Goal: Information Seeking & Learning: Find specific fact

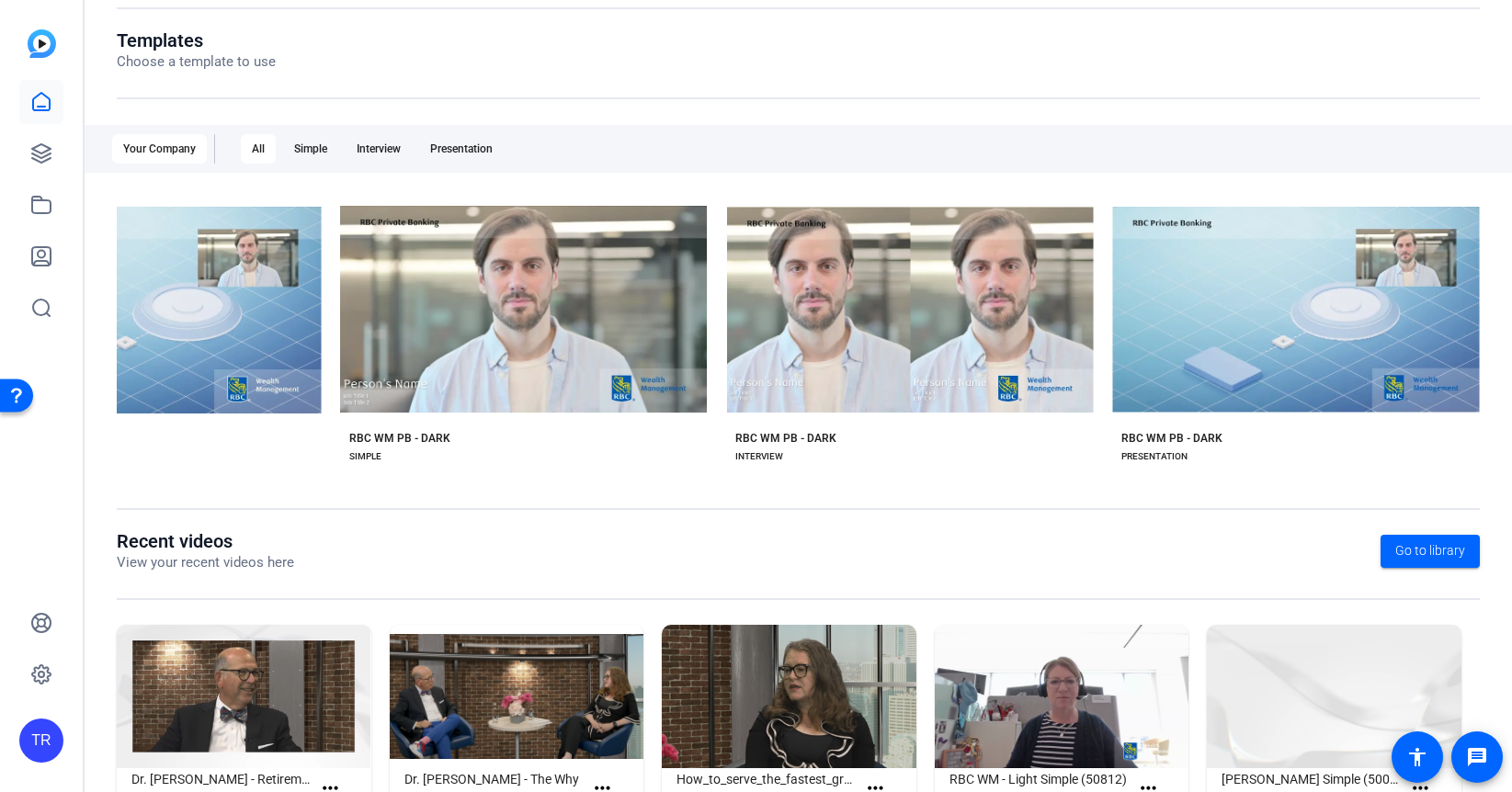
scroll to position [265, 0]
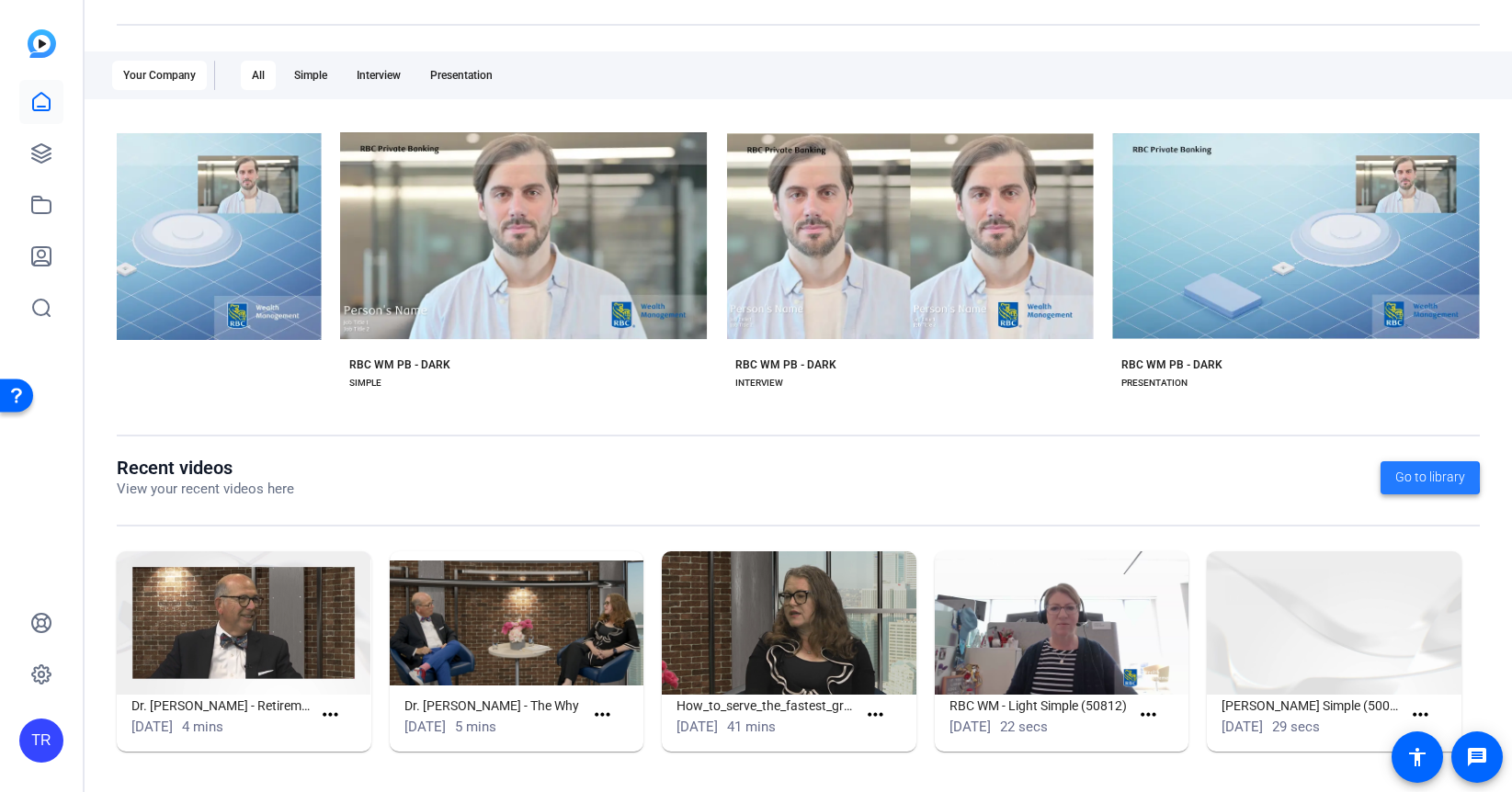
click at [1399, 478] on span "Go to library" at bounding box center [1430, 477] width 70 height 19
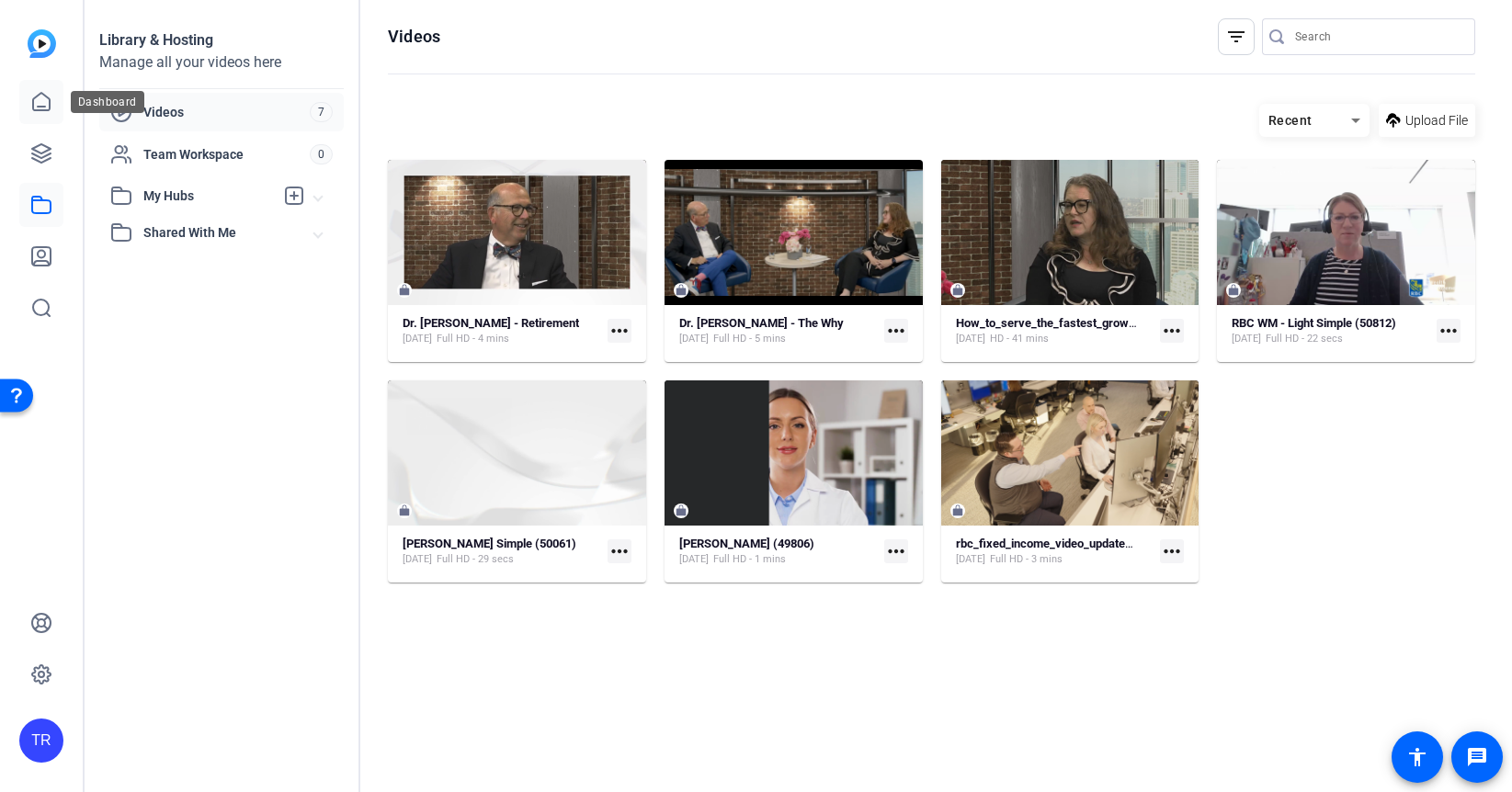
click at [33, 99] on icon at bounding box center [41, 101] width 17 height 18
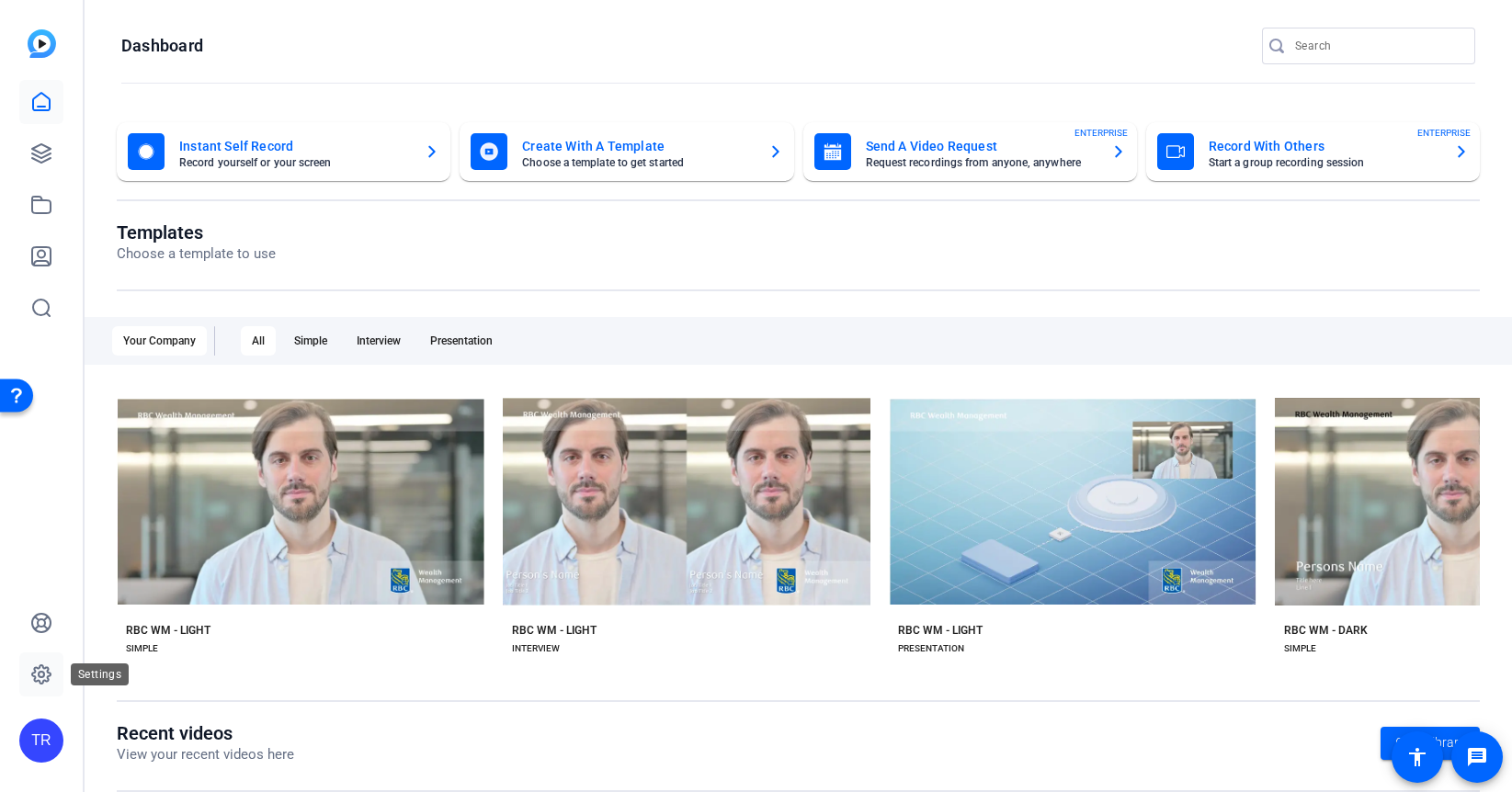
click at [39, 675] on icon at bounding box center [42, 675] width 6 height 6
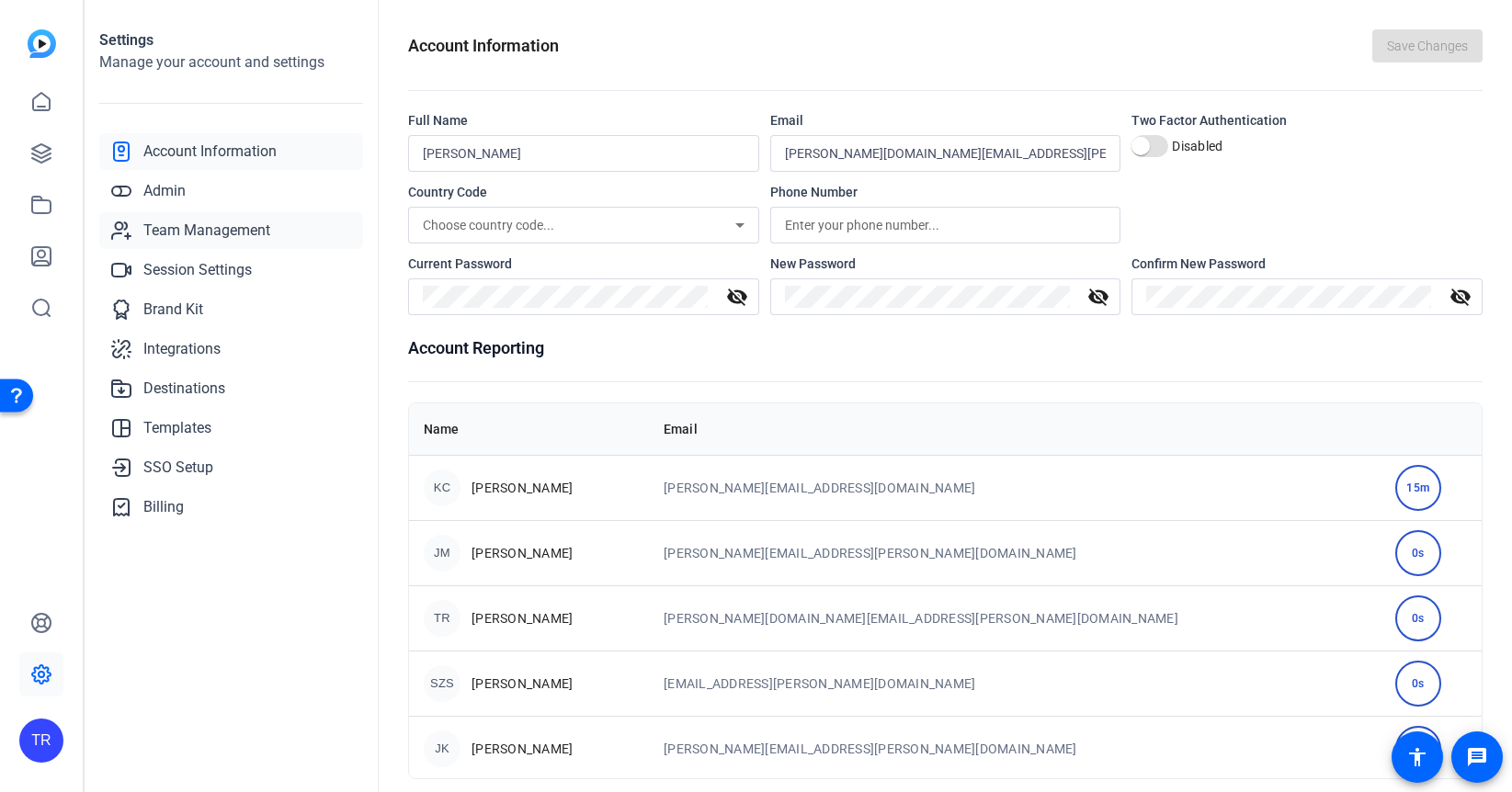
click at [165, 226] on span "Team Management" at bounding box center [207, 231] width 127 height 22
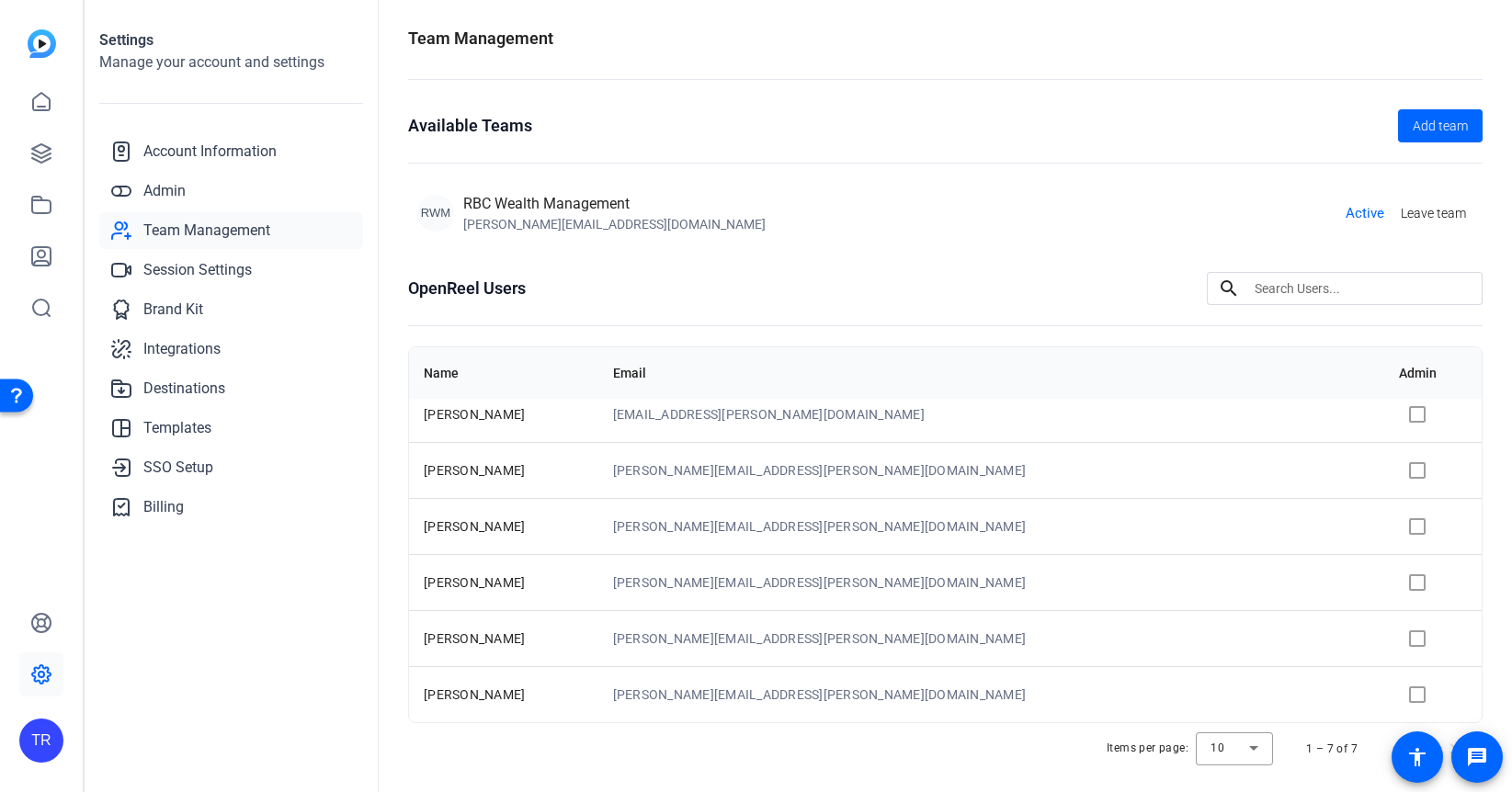
scroll to position [46, 0]
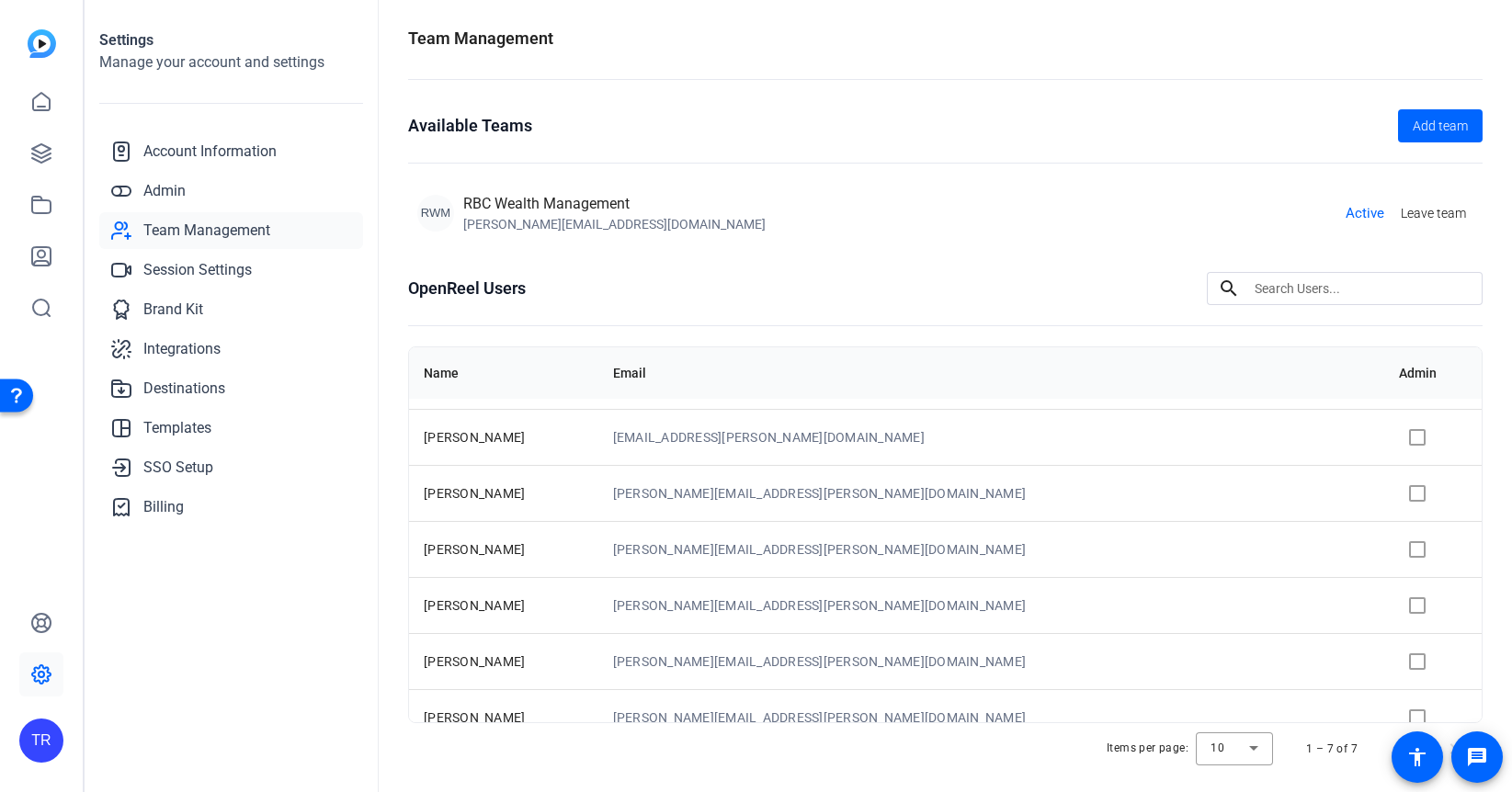
click at [466, 491] on span "[PERSON_NAME]" at bounding box center [474, 493] width 101 height 15
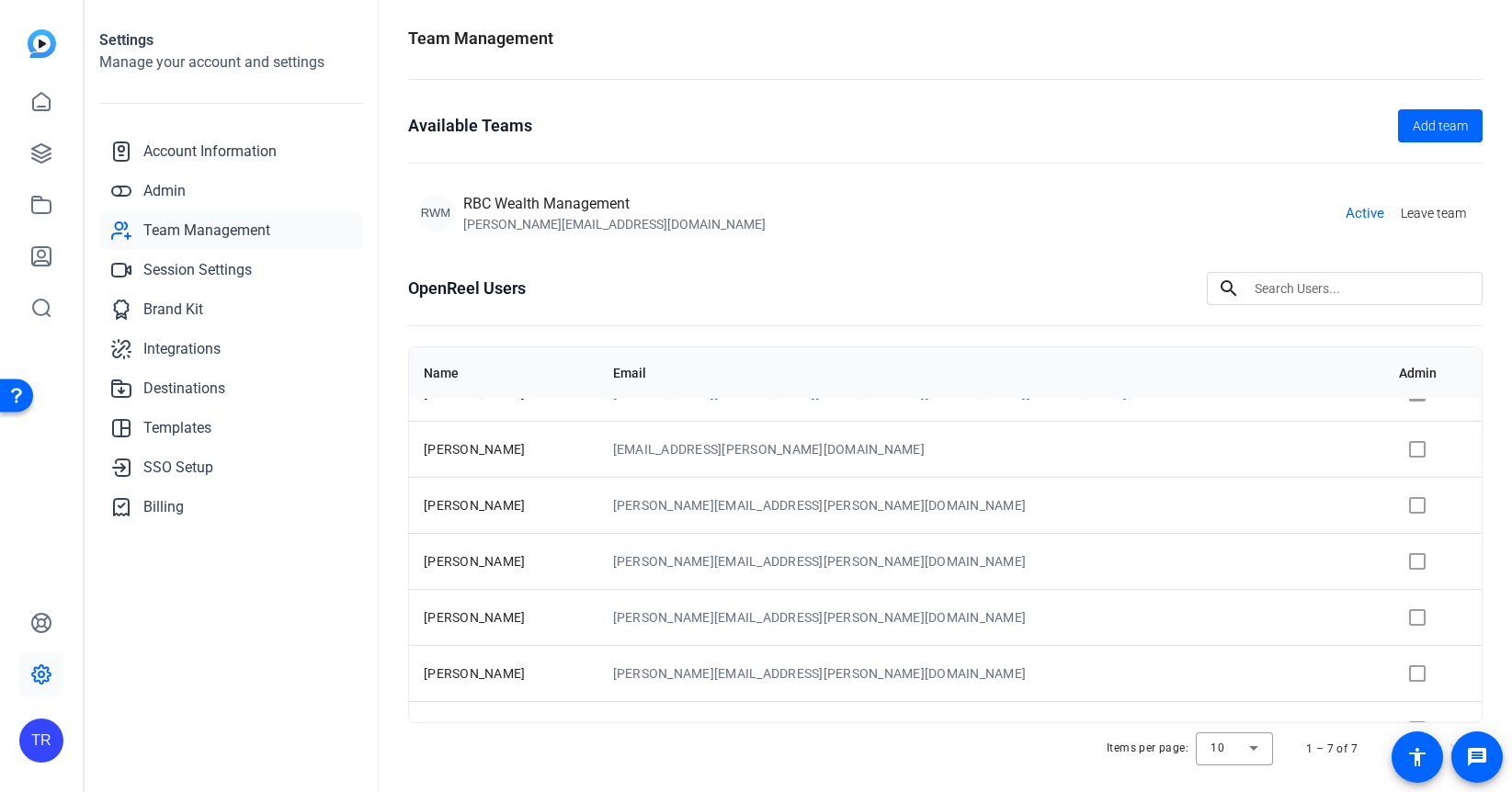
scroll to position [61, 0]
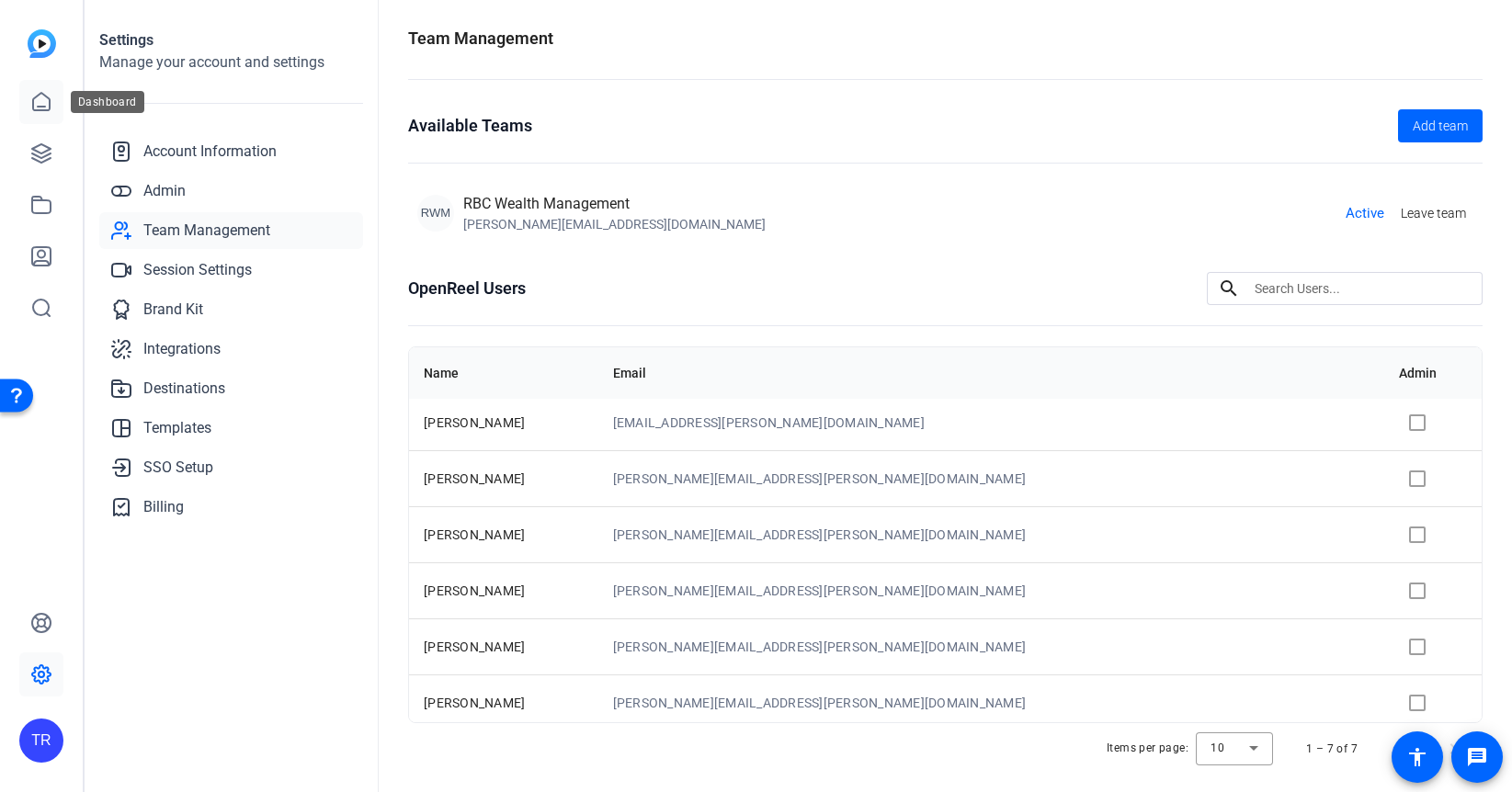
click at [31, 104] on icon at bounding box center [42, 102] width 22 height 22
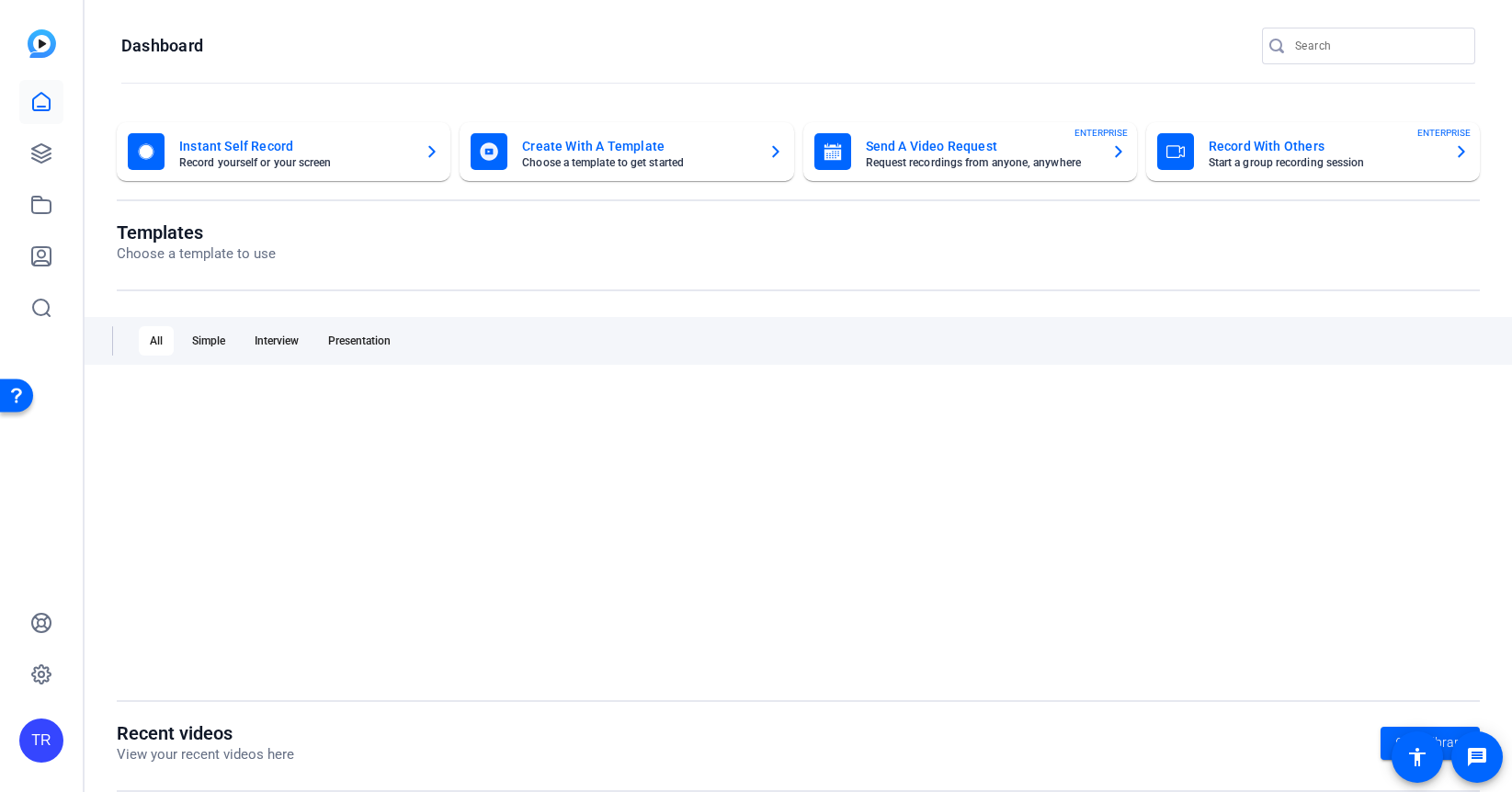
click at [54, 102] on link at bounding box center [41, 101] width 44 height 44
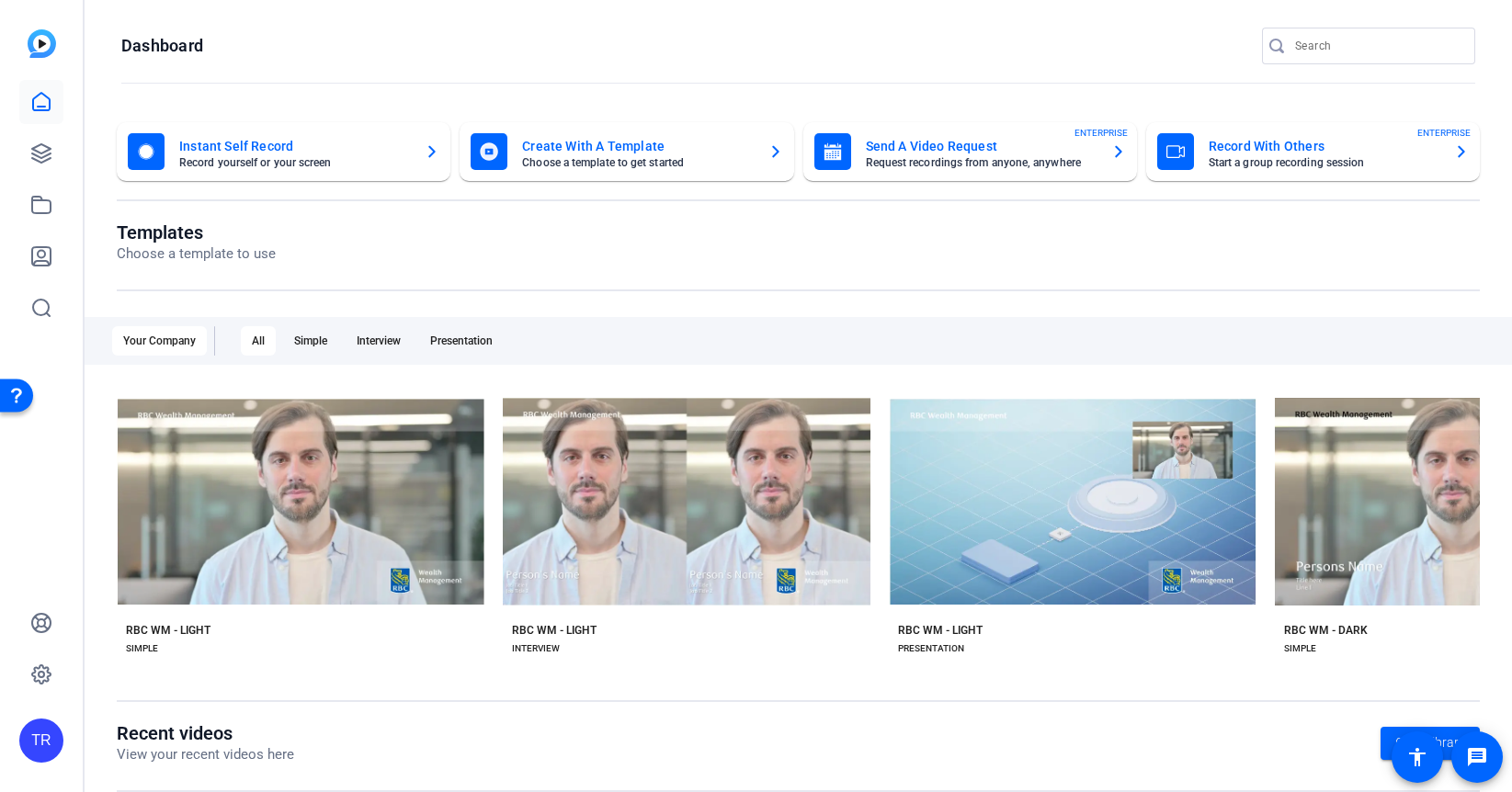
click at [1339, 35] on input "Search" at bounding box center [1377, 46] width 165 height 22
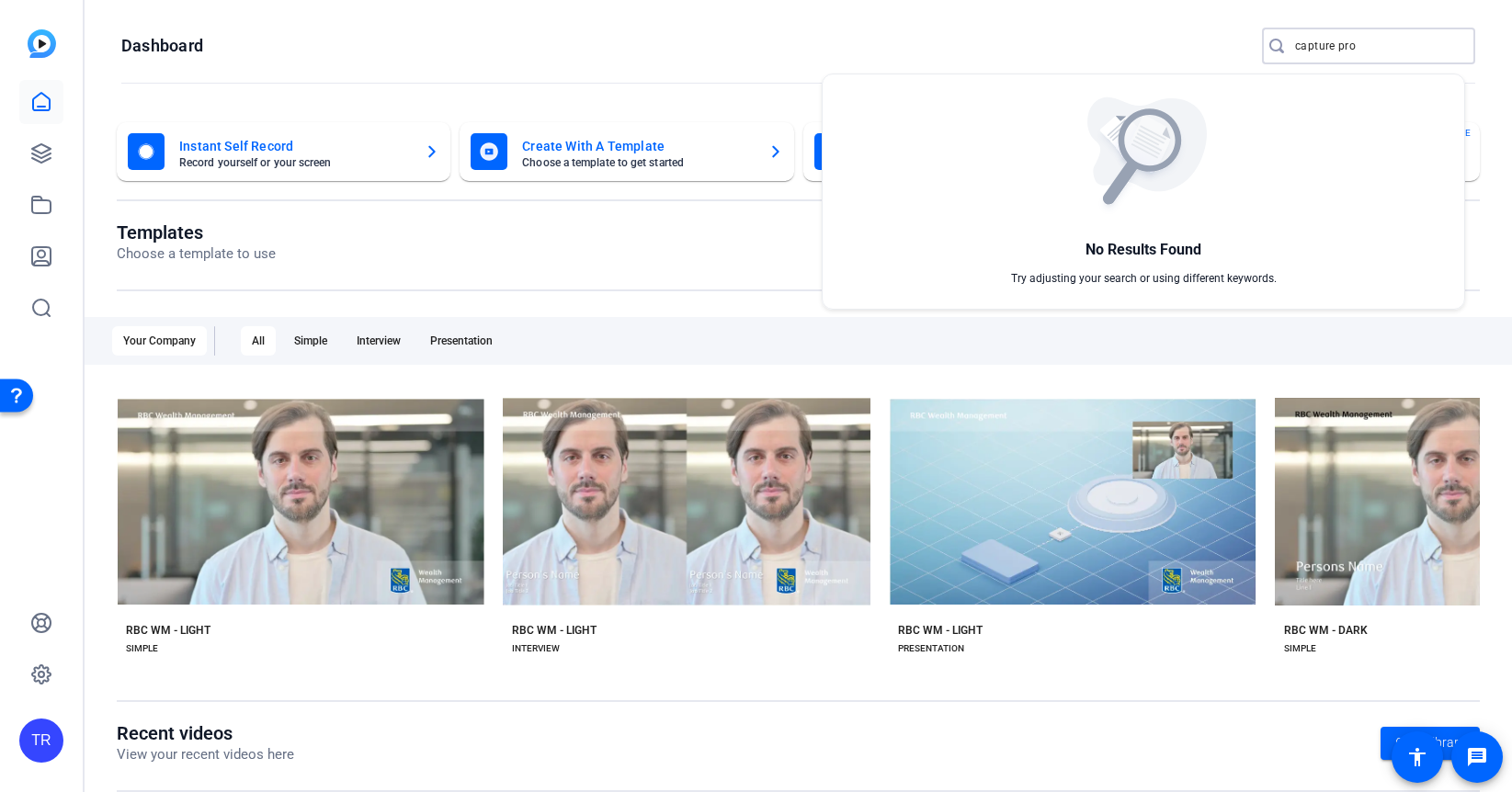
type input "capture pro"
click at [880, 31] on div at bounding box center [756, 396] width 1512 height 792
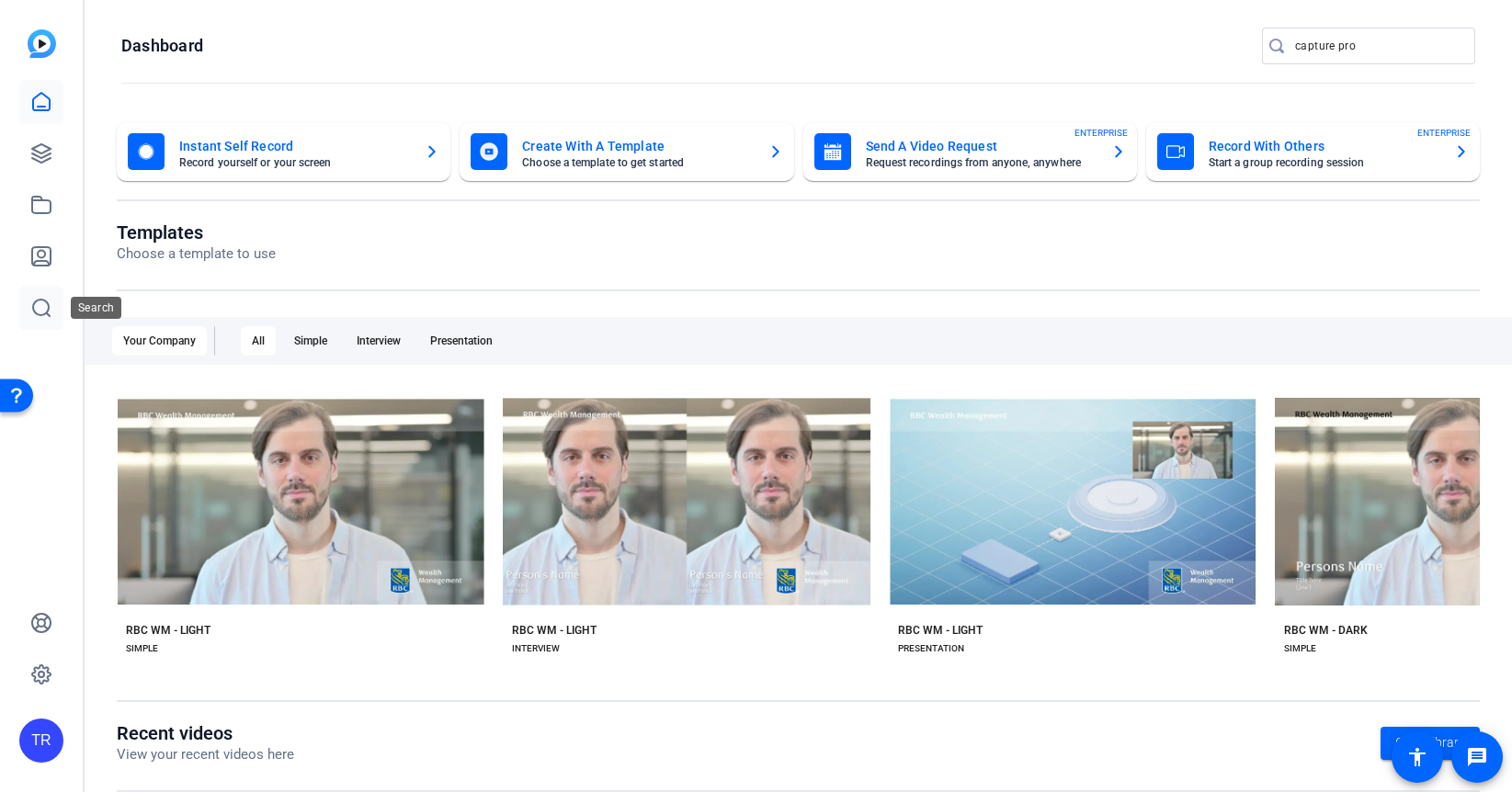
click at [46, 311] on icon at bounding box center [42, 308] width 22 height 22
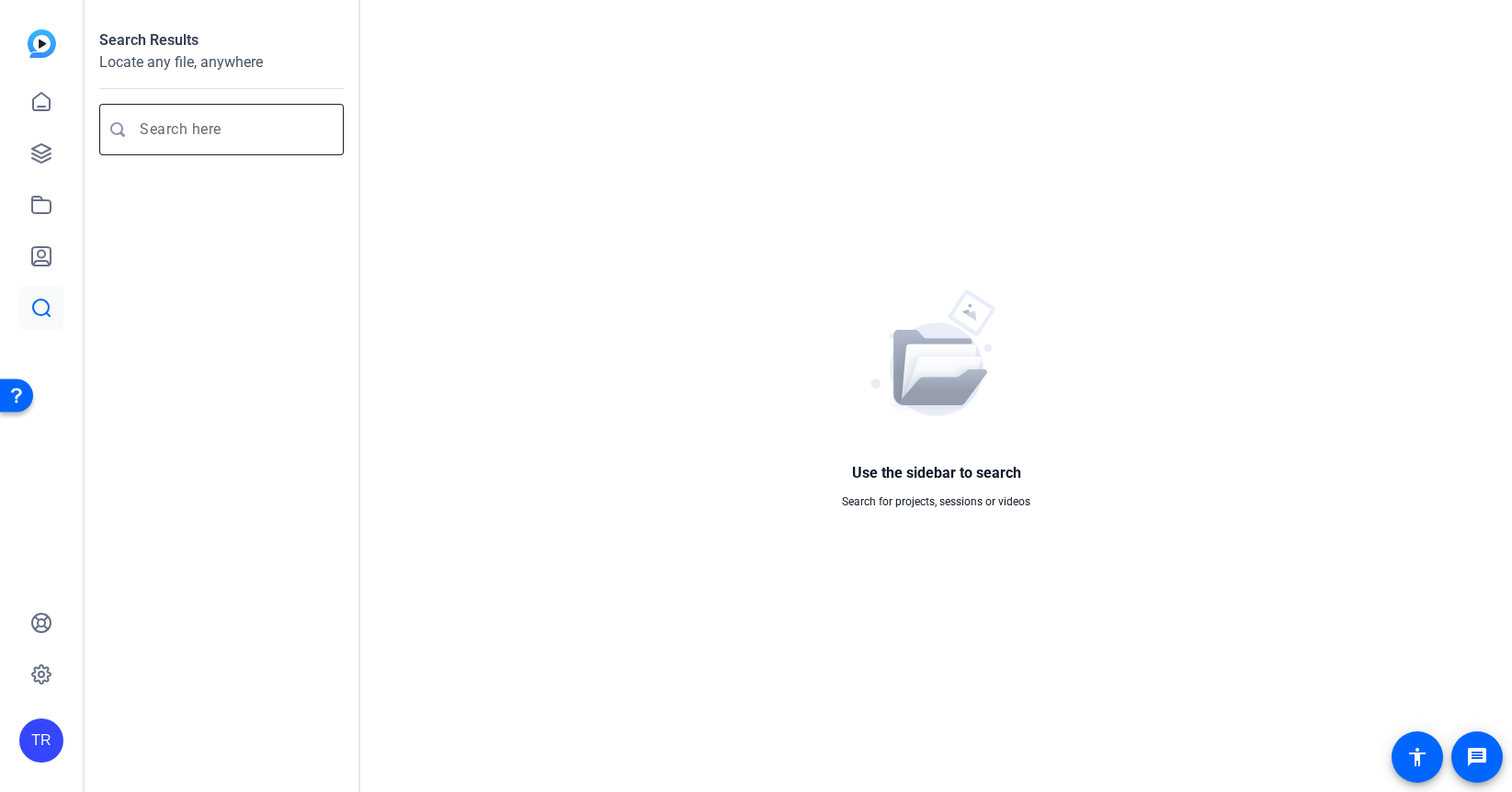
click at [300, 135] on input "Enter search query" at bounding box center [230, 129] width 182 height 22
type input "capture pro"
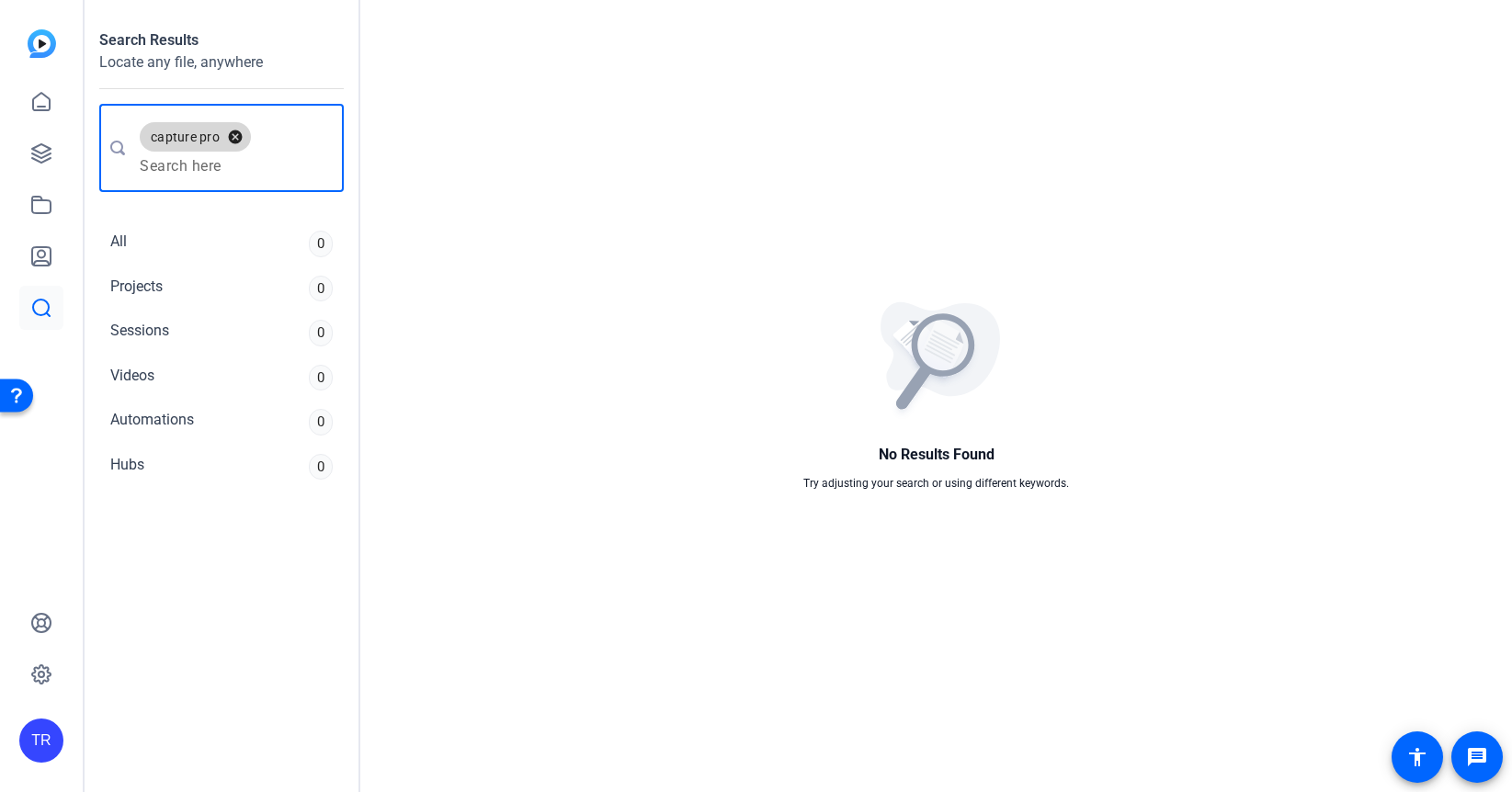
click at [232, 135] on button "cancel" at bounding box center [234, 136] width 31 height 17
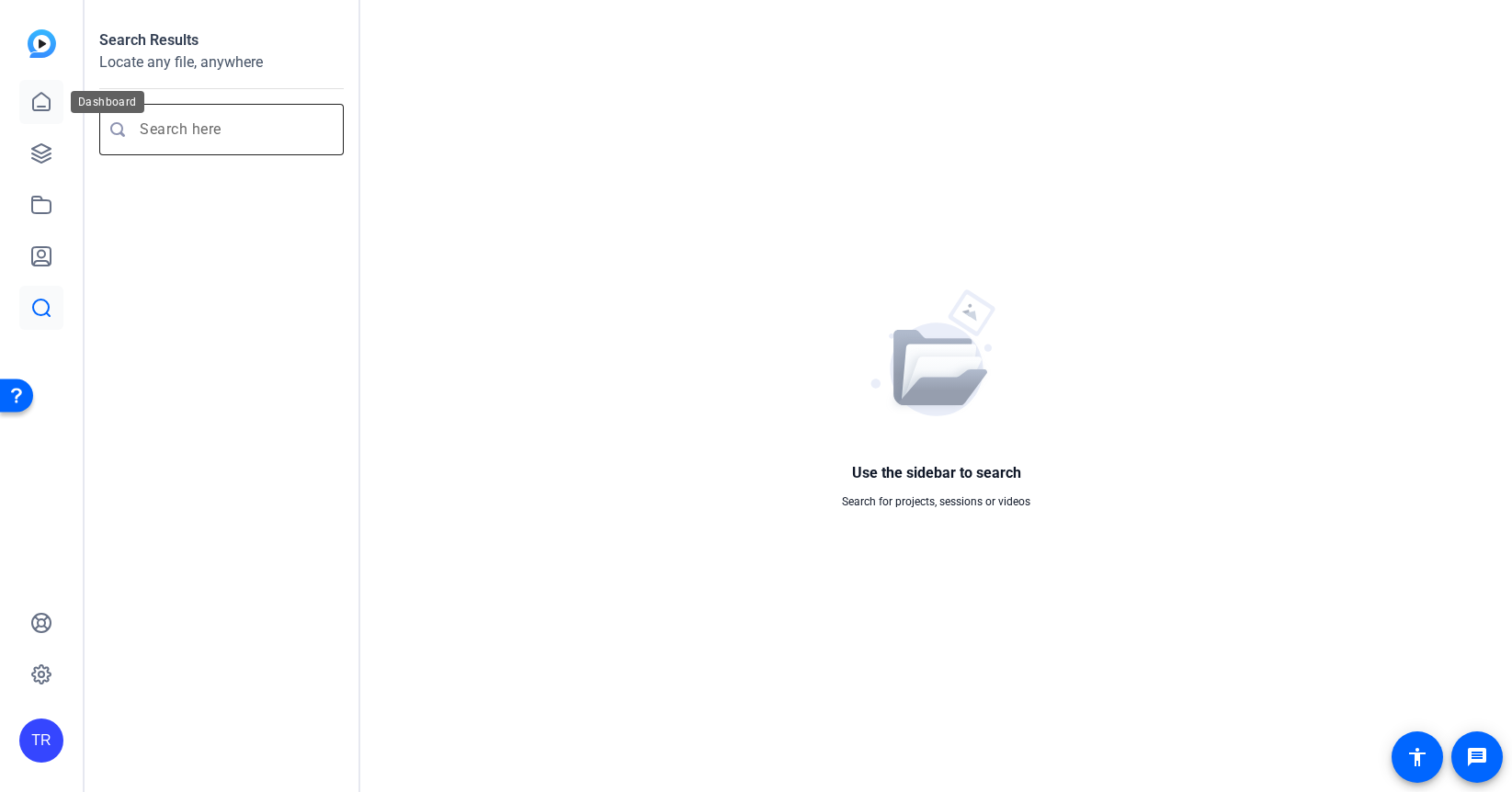
click at [43, 105] on icon at bounding box center [41, 101] width 17 height 18
